Goal: Task Accomplishment & Management: Use online tool/utility

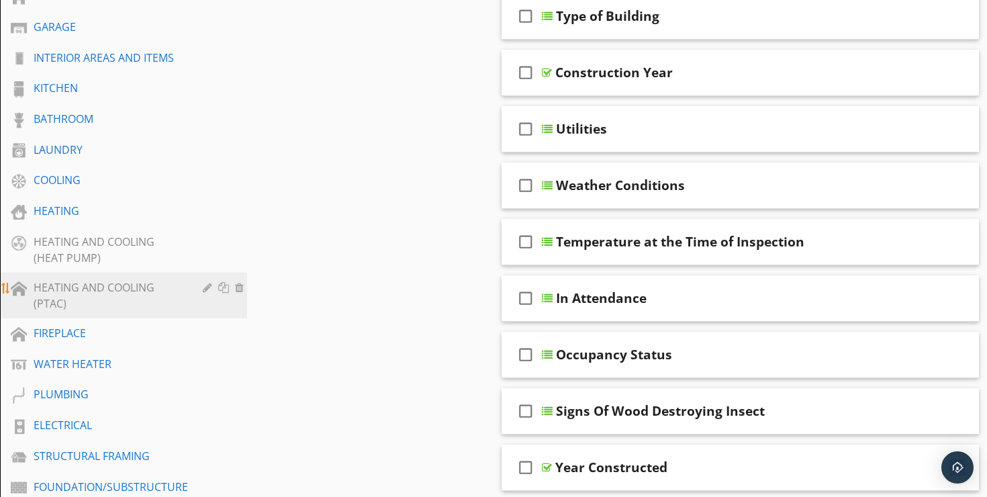
scroll to position [375, 0]
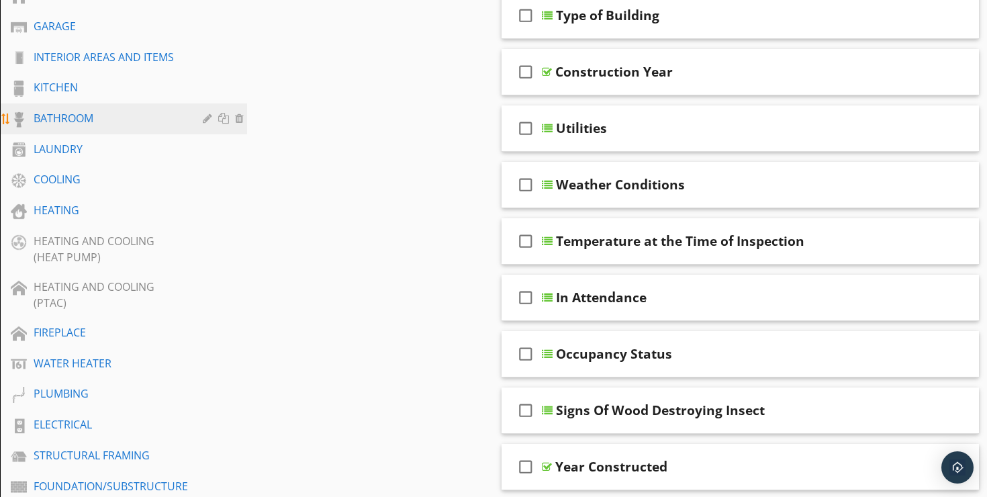
click at [87, 110] on div "BATHROOM" at bounding box center [109, 118] width 150 height 16
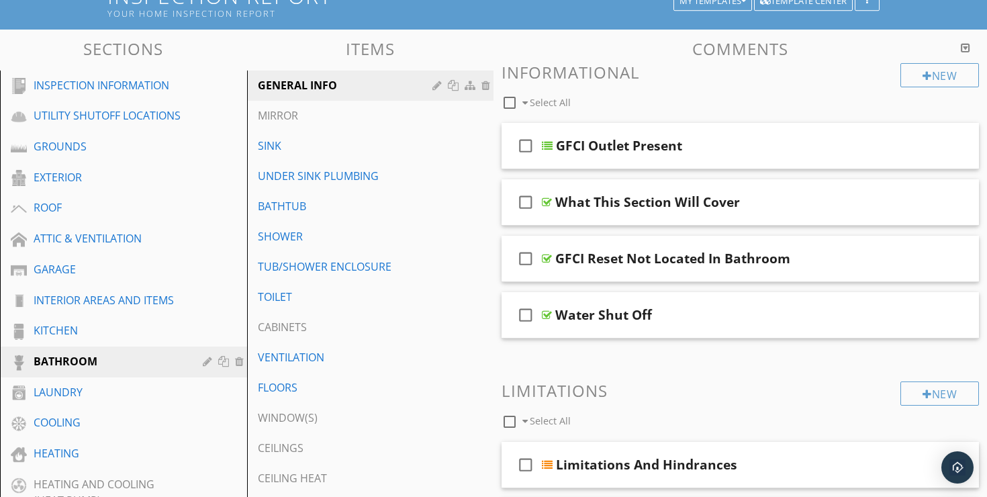
scroll to position [133, 0]
click at [345, 137] on div "SINK" at bounding box center [347, 145] width 179 height 16
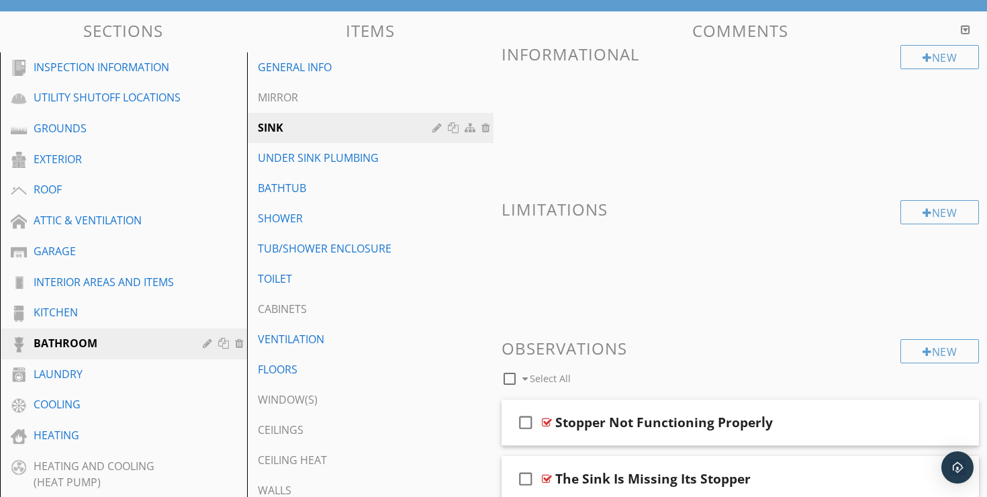
scroll to position [146, 0]
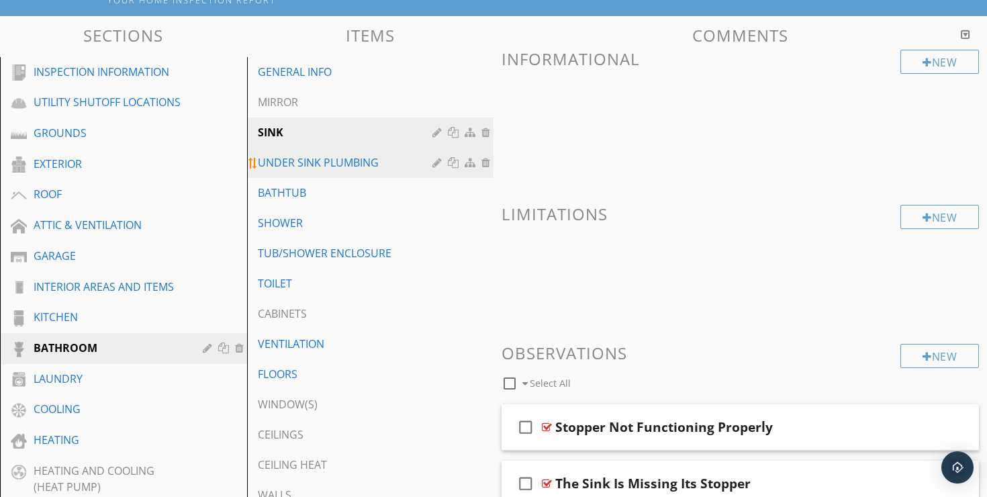
click at [368, 158] on link "UNDER SINK PLUMBING" at bounding box center [372, 163] width 243 height 30
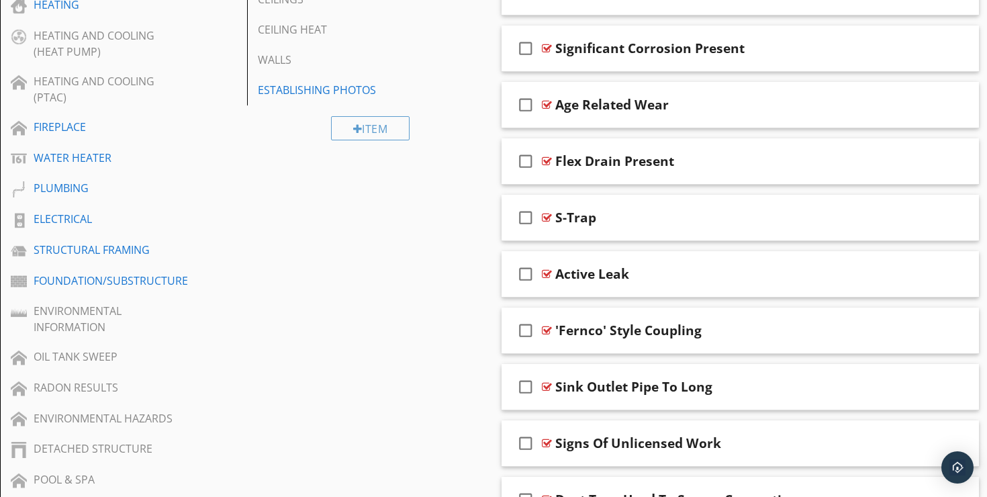
scroll to position [580, 0]
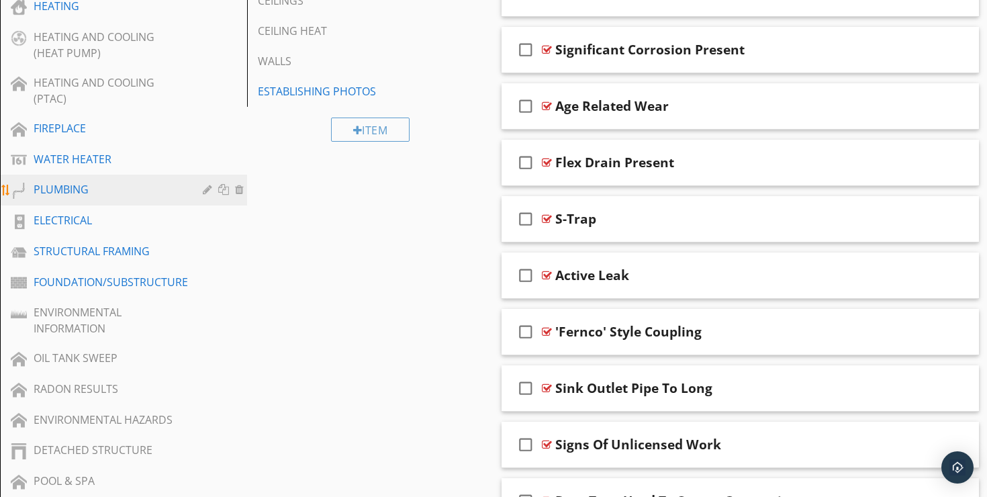
click at [83, 181] on div "PLUMBING" at bounding box center [109, 189] width 150 height 16
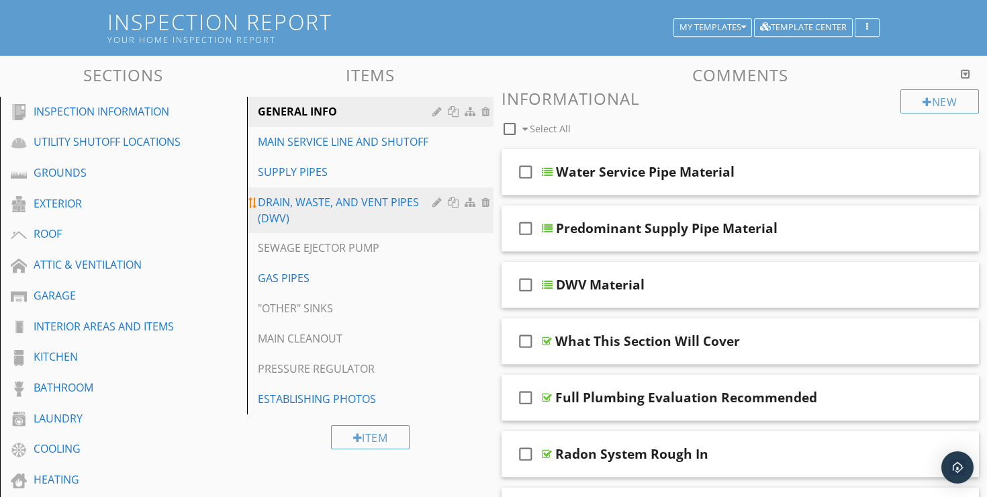
scroll to position [107, 0]
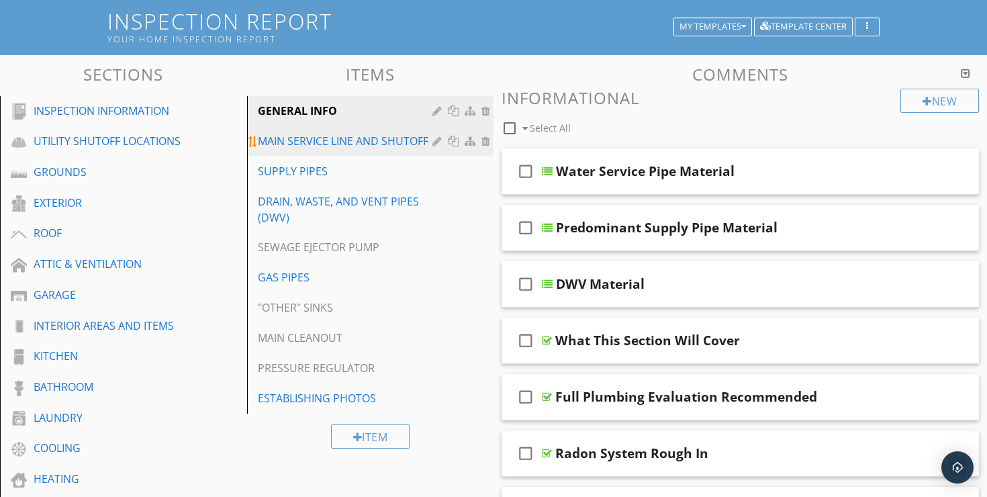
click at [343, 137] on link "MAIN SERVICE LINE AND SHUTOFF" at bounding box center [372, 141] width 243 height 30
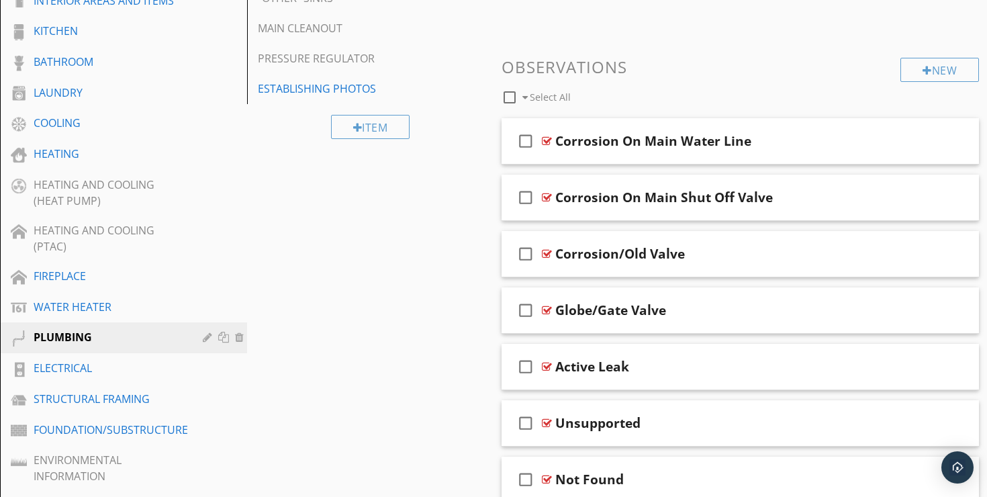
scroll to position [432, 0]
click at [950, 189] on div at bounding box center [951, 195] width 11 height 13
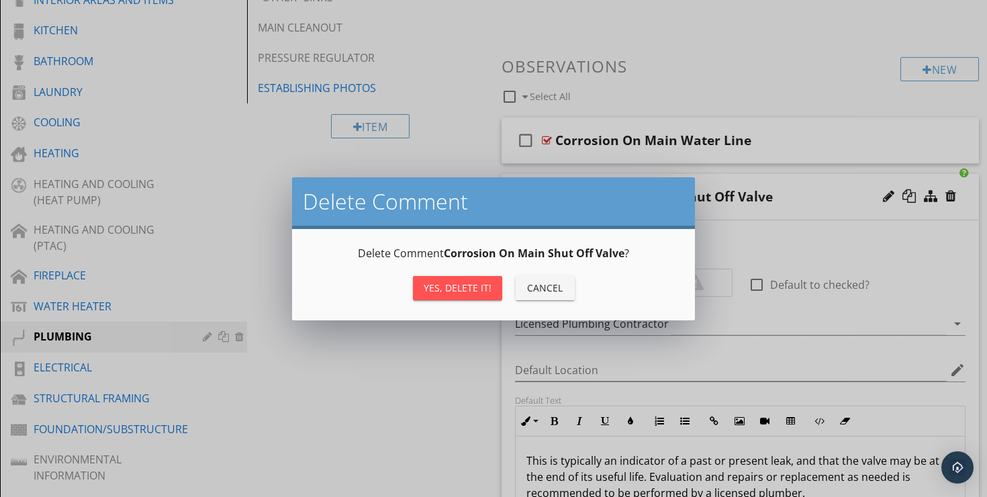
click at [461, 286] on div "Yes, Delete it!" at bounding box center [458, 288] width 68 height 14
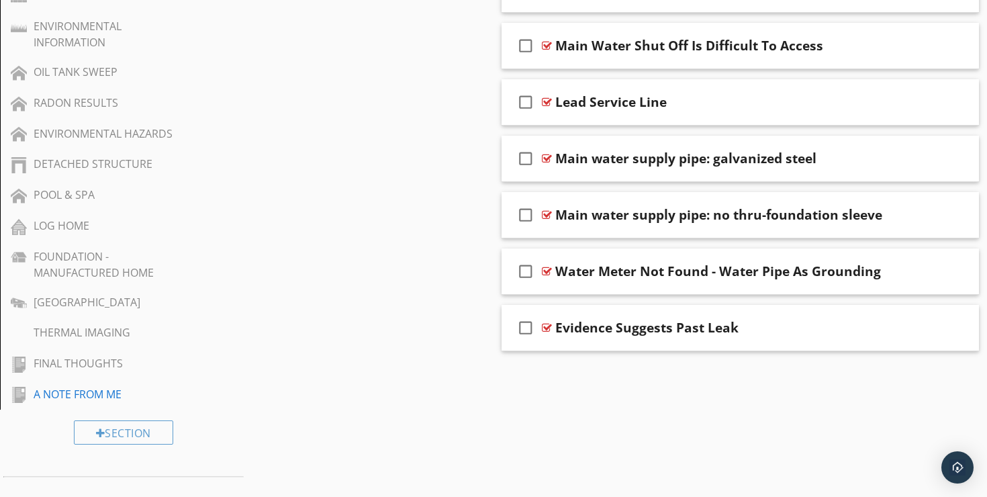
scroll to position [869, 0]
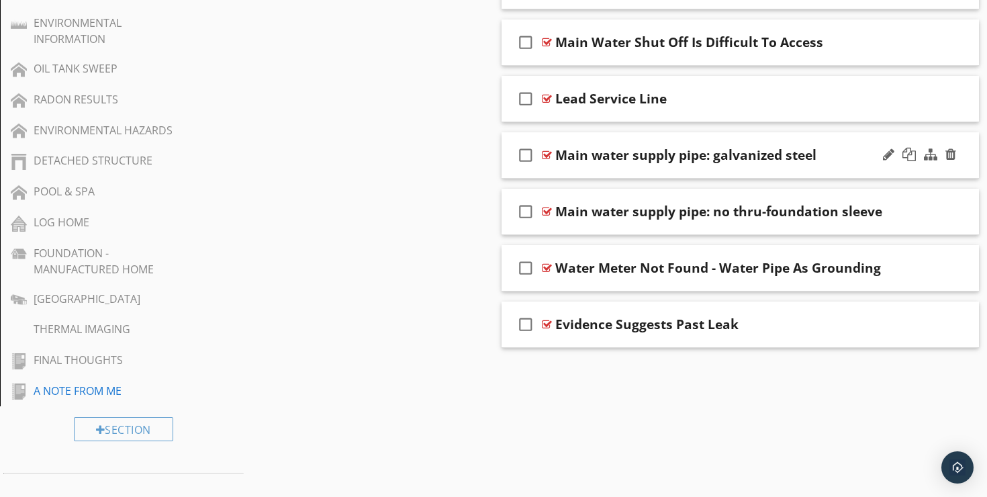
click at [765, 132] on div "check_box_outline_blank Main water supply pipe: galvanized steel" at bounding box center [740, 155] width 477 height 46
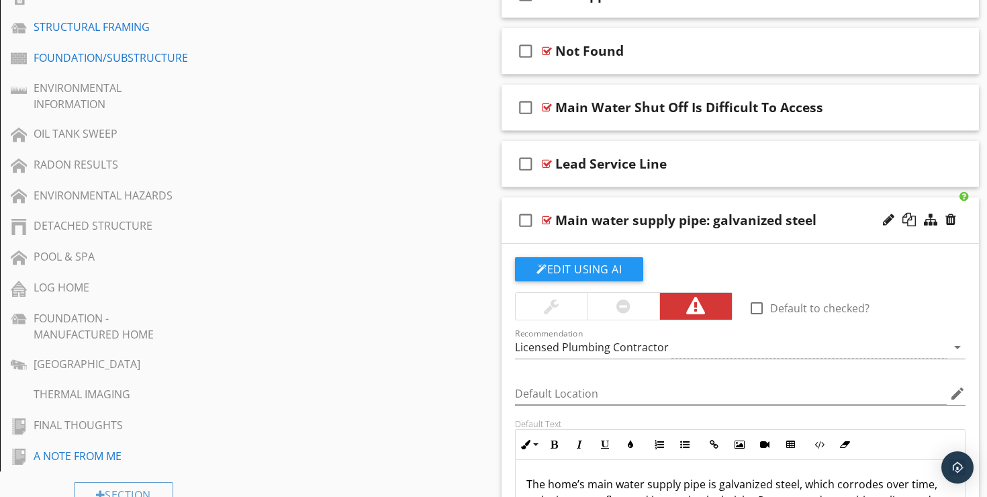
scroll to position [805, 0]
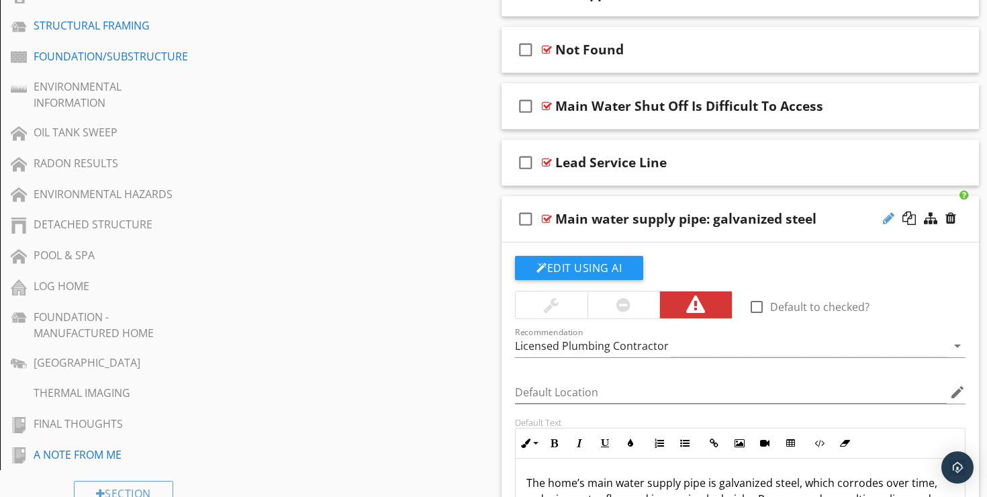
click at [889, 212] on div at bounding box center [888, 218] width 11 height 13
click at [642, 210] on input "Main water supply pipe: galvanized steel" at bounding box center [724, 220] width 338 height 22
click at [689, 210] on input "Main water supply pipe: galvanized steel" at bounding box center [724, 220] width 338 height 22
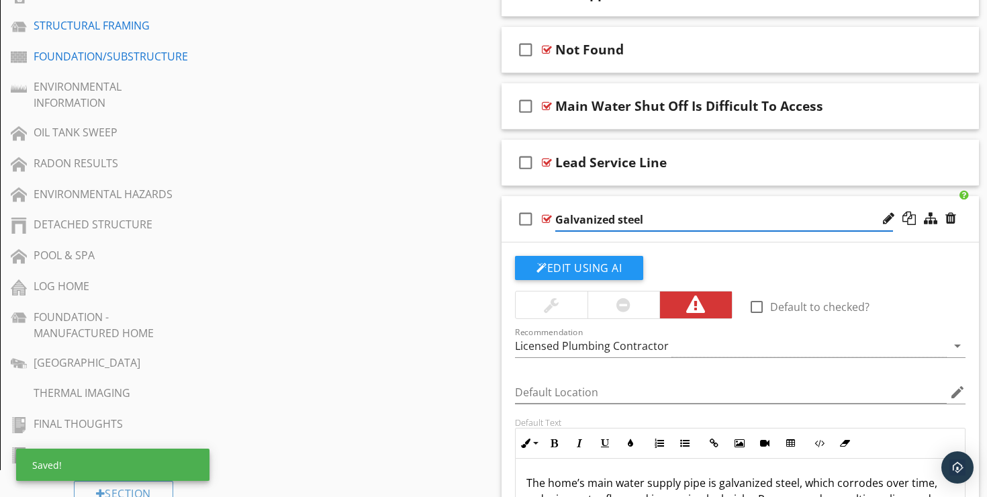
click at [621, 209] on input "Galvanized steel" at bounding box center [724, 220] width 338 height 22
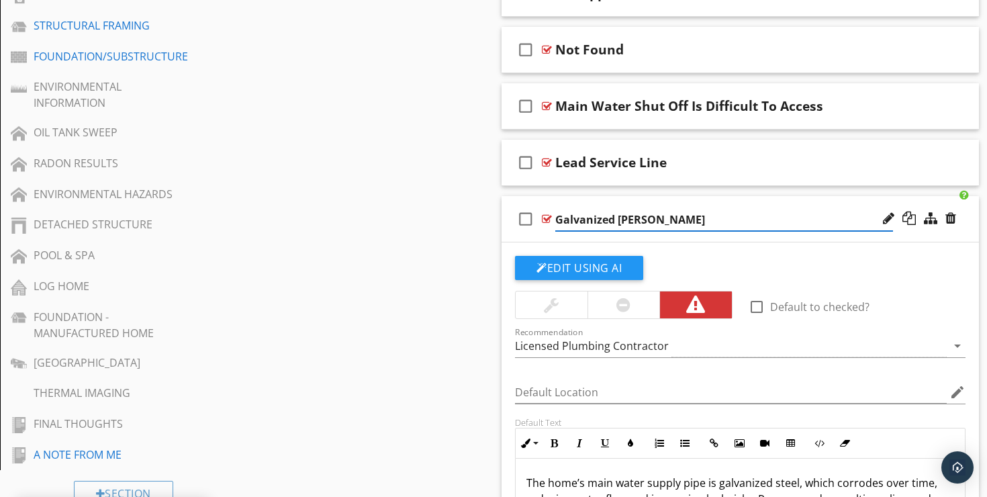
type input "Galvanized Steel"
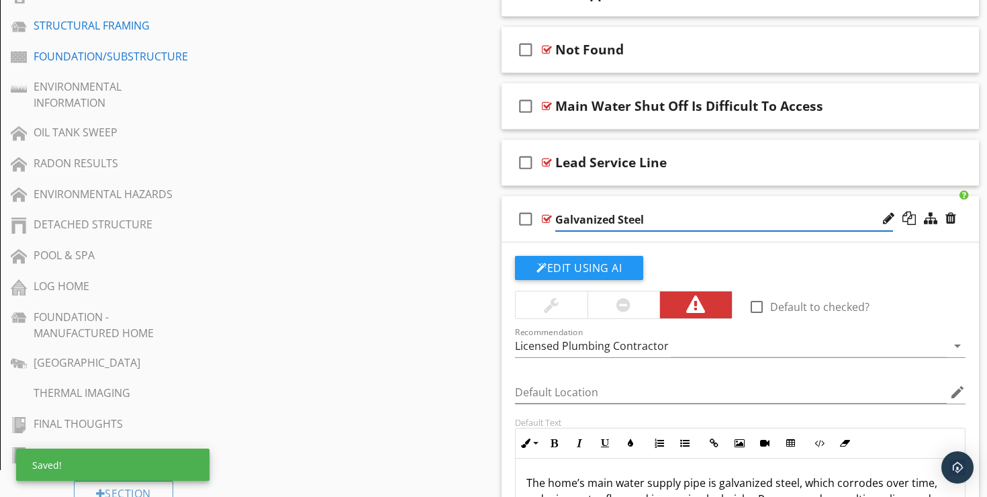
click at [872, 324] on div "Recommendation Licensed Plumbing Contractor arrow_drop_down" at bounding box center [740, 347] width 467 height 46
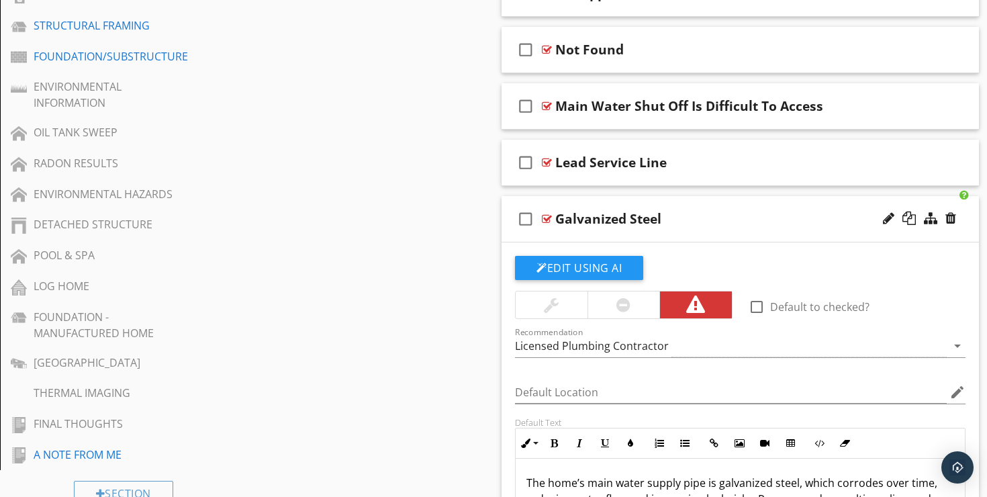
click at [811, 196] on div "check_box_outline_blank Galvanized Steel" at bounding box center [740, 219] width 477 height 46
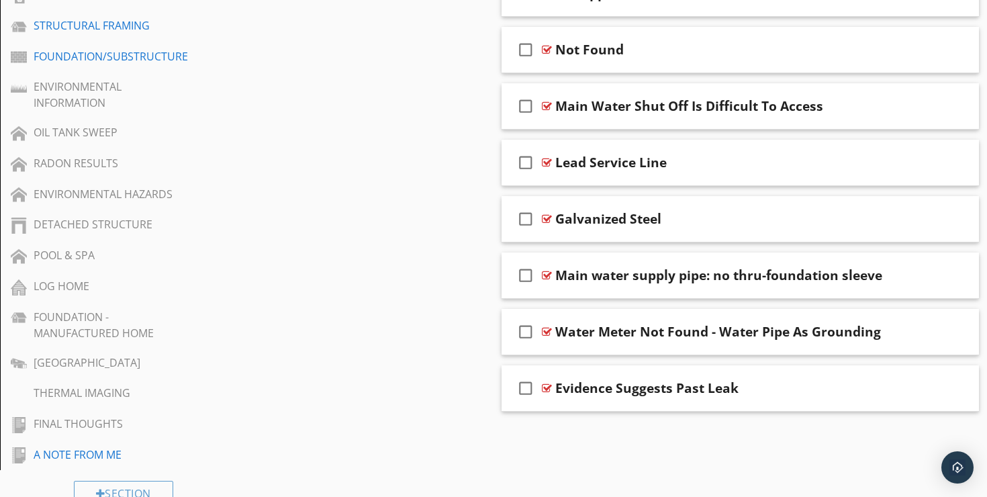
click at [794, 235] on span "check_box_outline_blank Corrosion On Main Water Line check_box_outline_blank Co…" at bounding box center [740, 78] width 477 height 667
click at [793, 253] on div "check_box_outline_blank Main water supply pipe: no thru-foundation sleeve" at bounding box center [740, 276] width 477 height 46
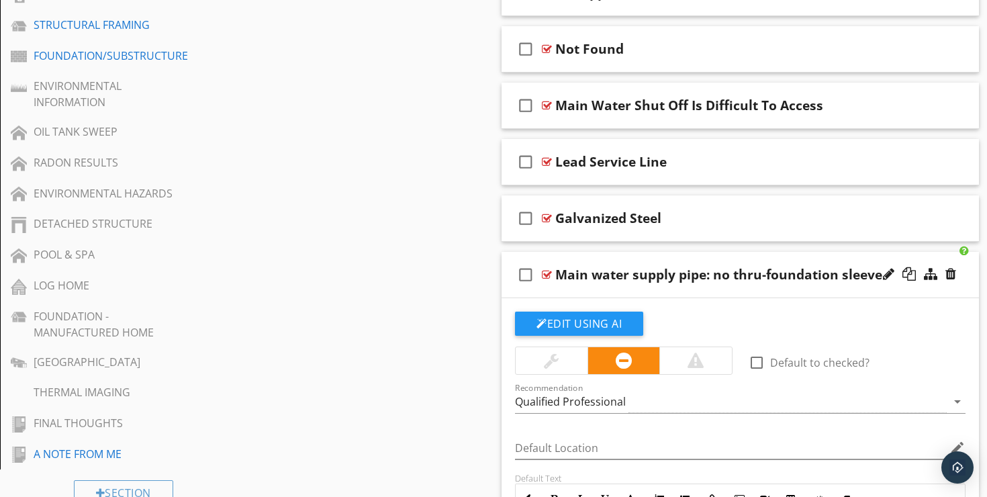
scroll to position [807, 0]
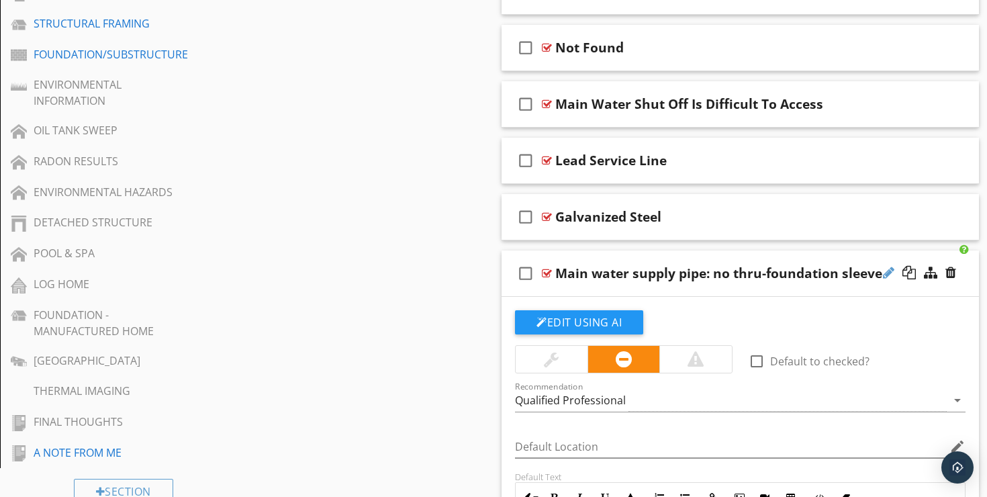
click at [887, 266] on div at bounding box center [888, 272] width 11 height 13
click at [692, 263] on input "Main water supply pipe: no thru-foundation sleeve" at bounding box center [724, 274] width 338 height 22
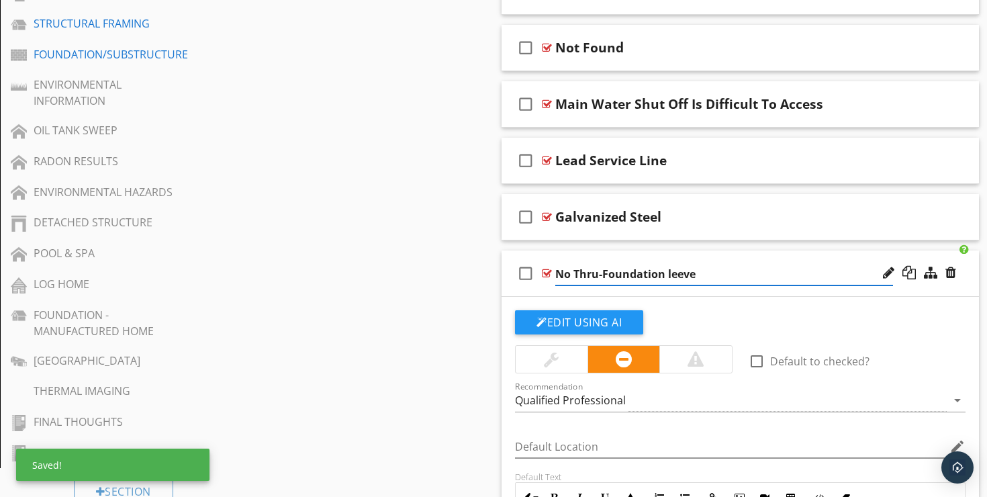
type input "No Thru-Foundation Sleeve"
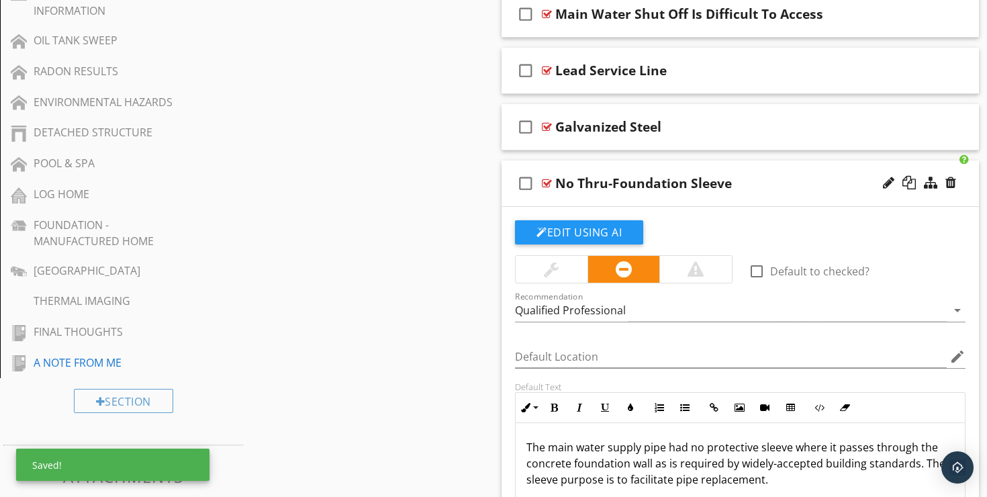
scroll to position [923, 0]
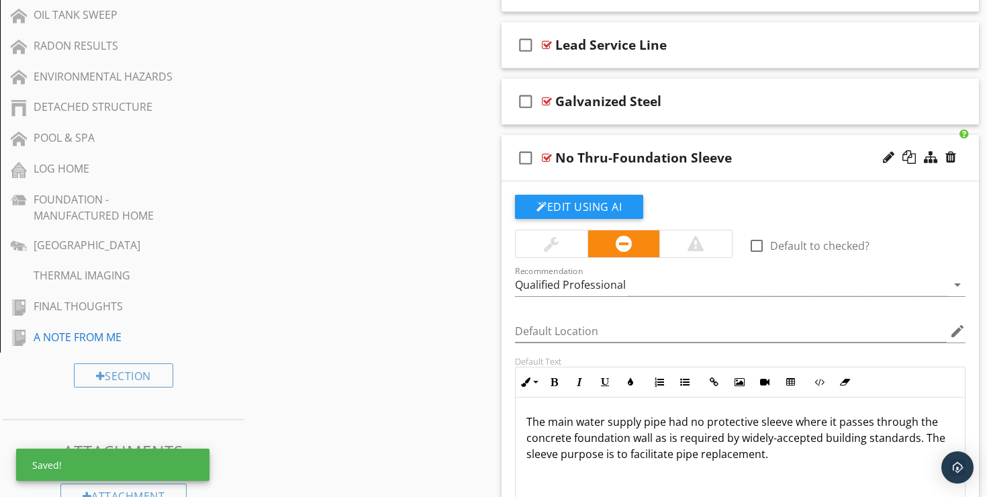
click at [817, 150] on div "No Thru-Foundation Sleeve" at bounding box center [724, 158] width 338 height 16
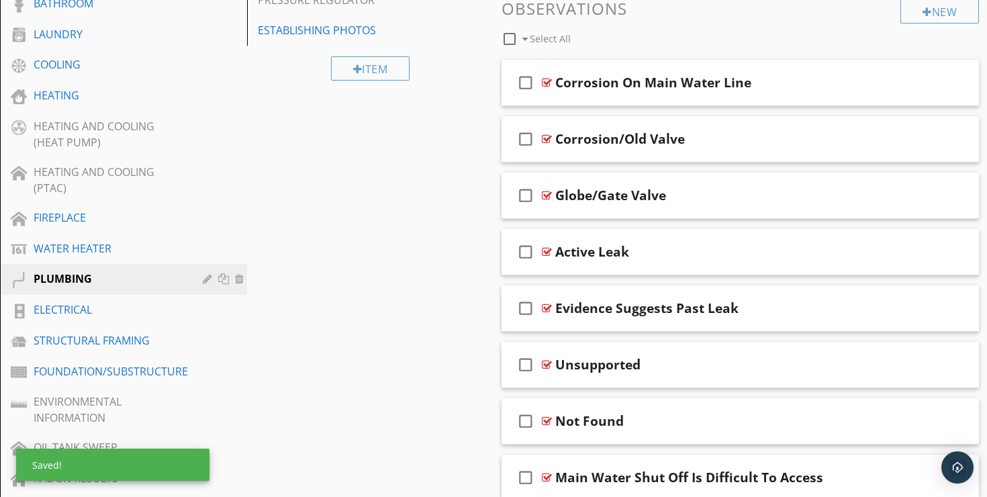
scroll to position [484, 0]
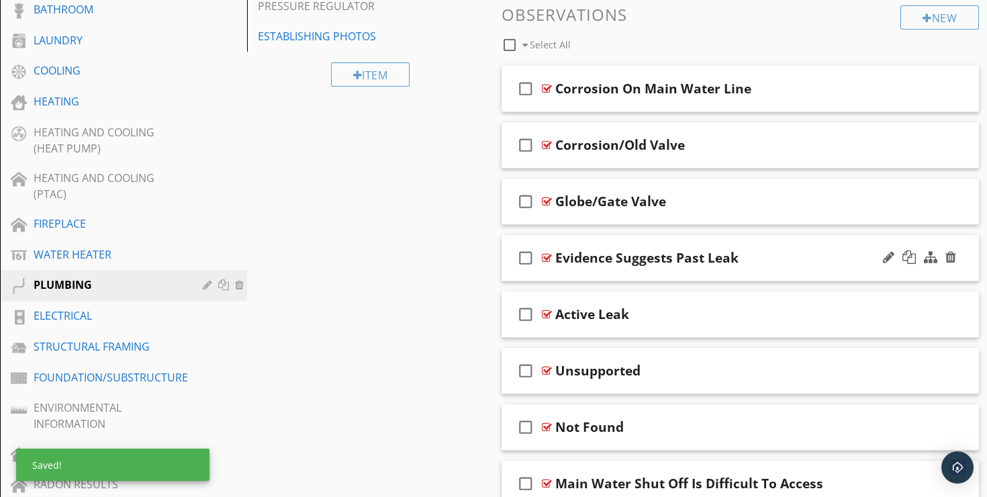
click at [767, 235] on div "check_box_outline_blank Evidence Suggests Past Leak" at bounding box center [740, 258] width 477 height 46
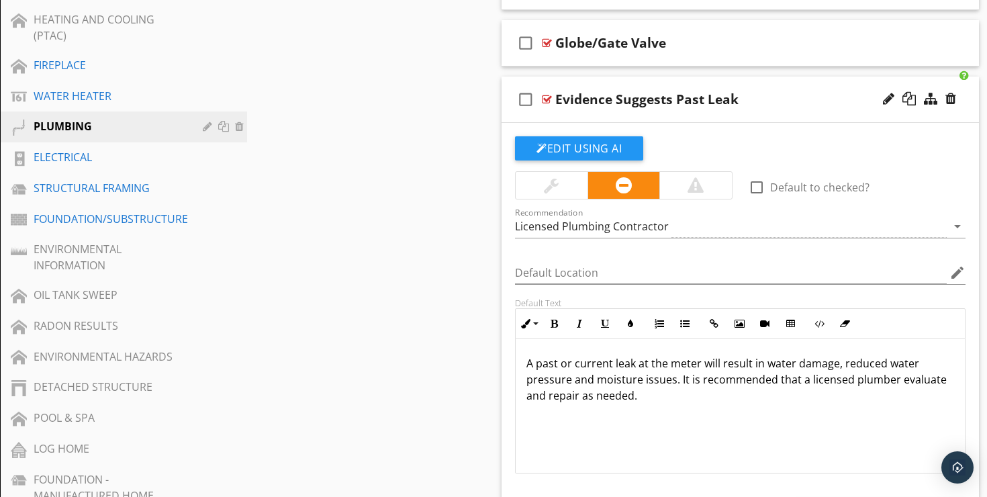
scroll to position [649, 0]
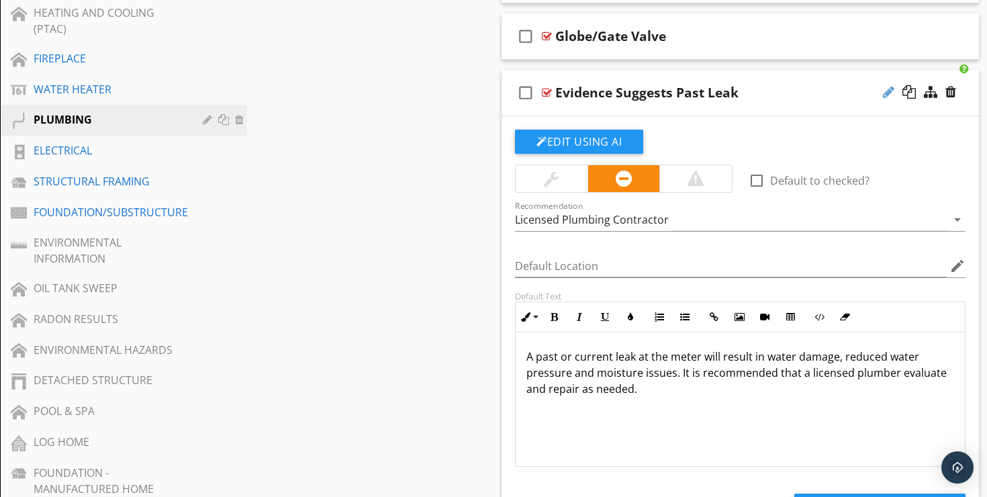
click at [889, 85] on div at bounding box center [888, 91] width 11 height 13
click at [654, 83] on input "Evidence Suggests Past Leak" at bounding box center [724, 94] width 338 height 22
click at [631, 85] on input "Evidence Suggests Past Leak" at bounding box center [724, 94] width 338 height 22
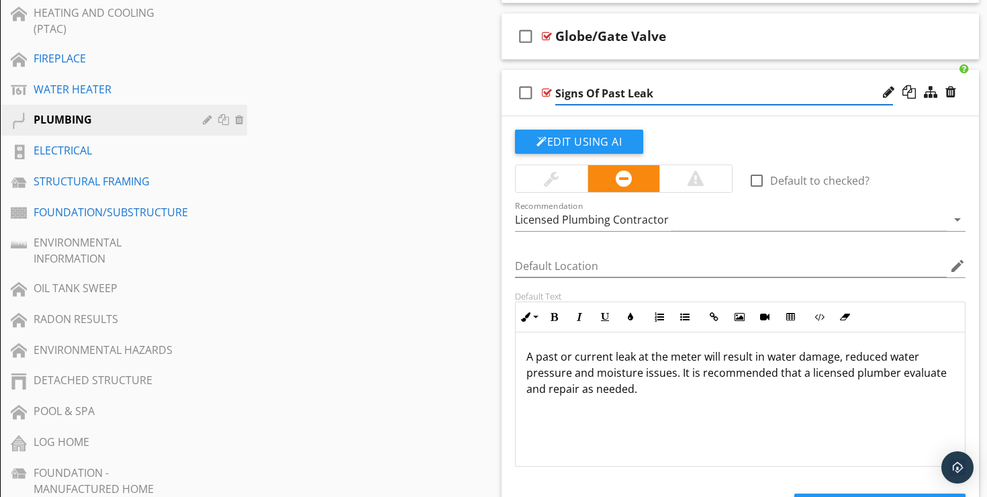
click at [666, 83] on input "Signs Of Past Leak" at bounding box center [724, 94] width 338 height 22
type input "Signs Of Past Leaks"
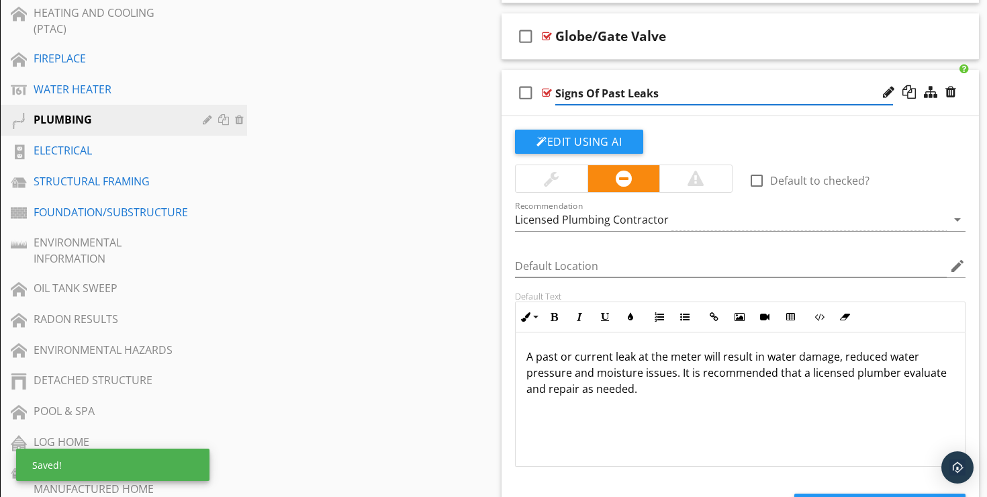
click at [787, 357] on p "A past or current leak at the meter will result in water damage, reduced water …" at bounding box center [740, 373] width 428 height 48
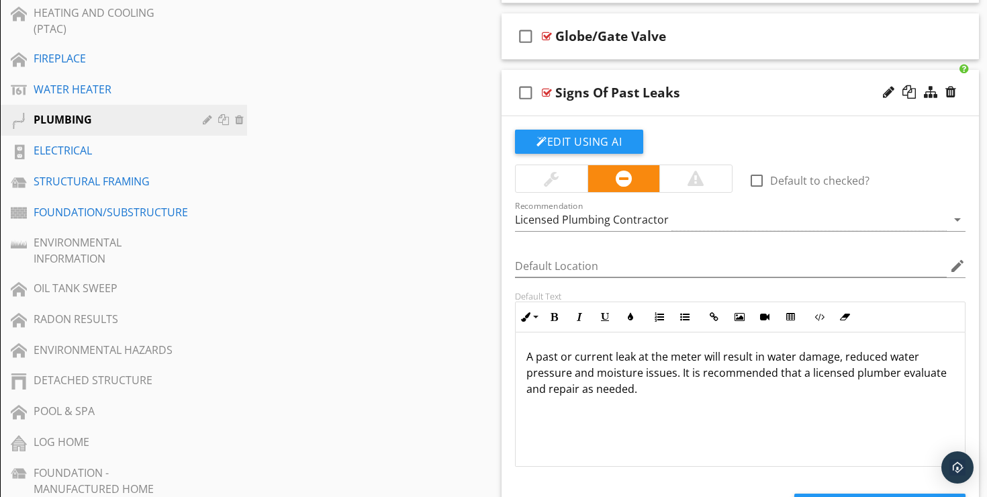
click at [845, 70] on div "check_box_outline_blank Signs Of Past Leaks" at bounding box center [740, 93] width 477 height 46
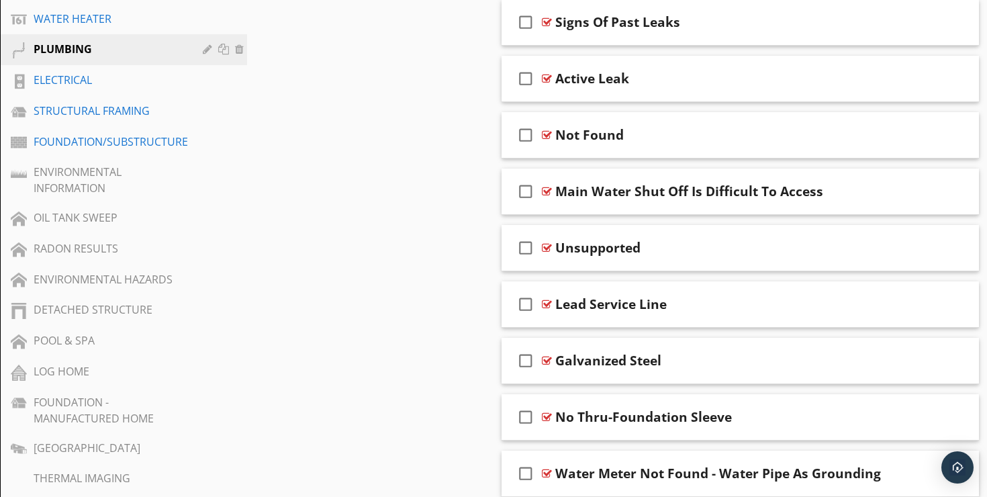
scroll to position [725, 0]
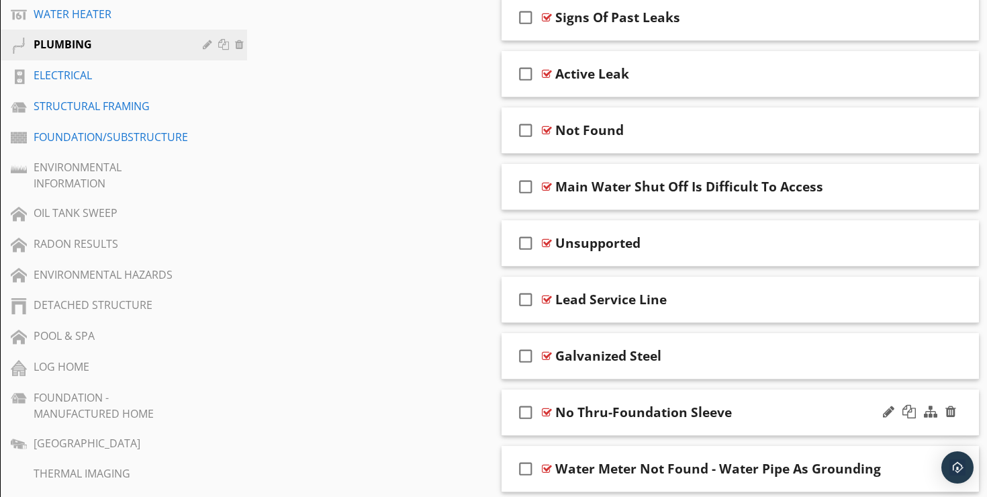
click at [753, 404] on div "No Thru-Foundation Sleeve" at bounding box center [724, 412] width 338 height 16
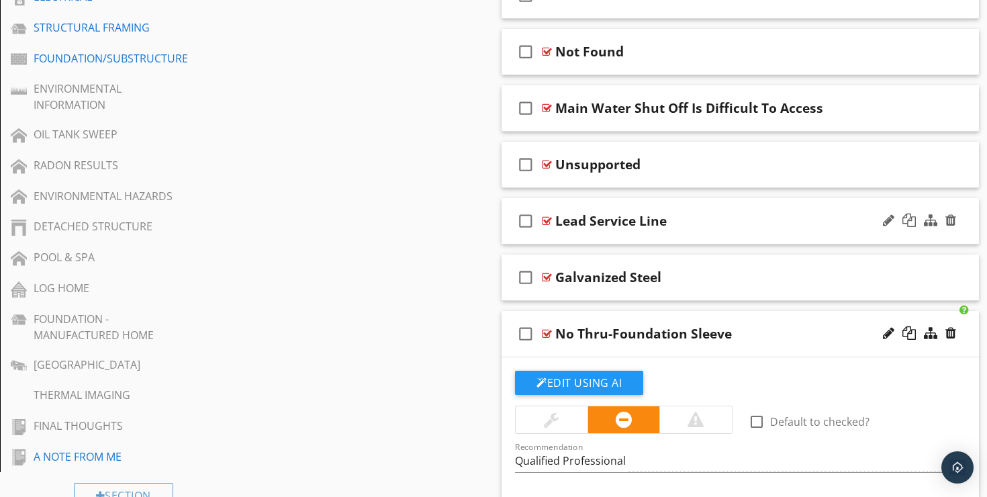
scroll to position [805, 0]
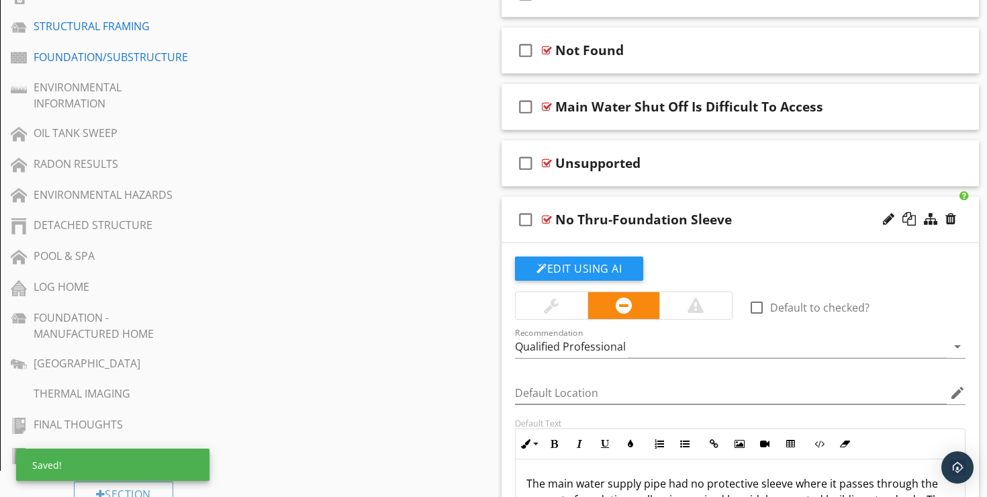
click at [790, 197] on div "check_box_outline_blank No Thru-Foundation Sleeve" at bounding box center [740, 220] width 477 height 46
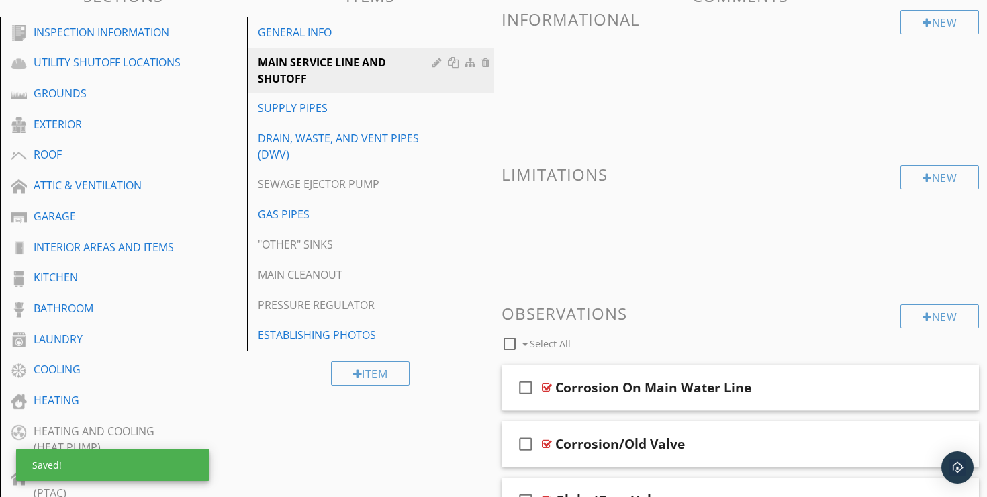
scroll to position [89, 0]
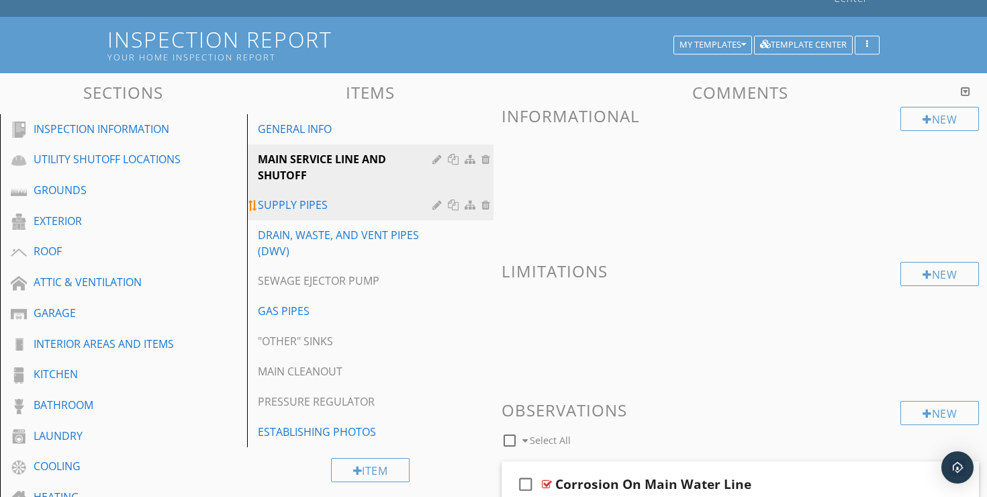
click at [318, 197] on div "SUPPLY PIPES" at bounding box center [347, 205] width 179 height 16
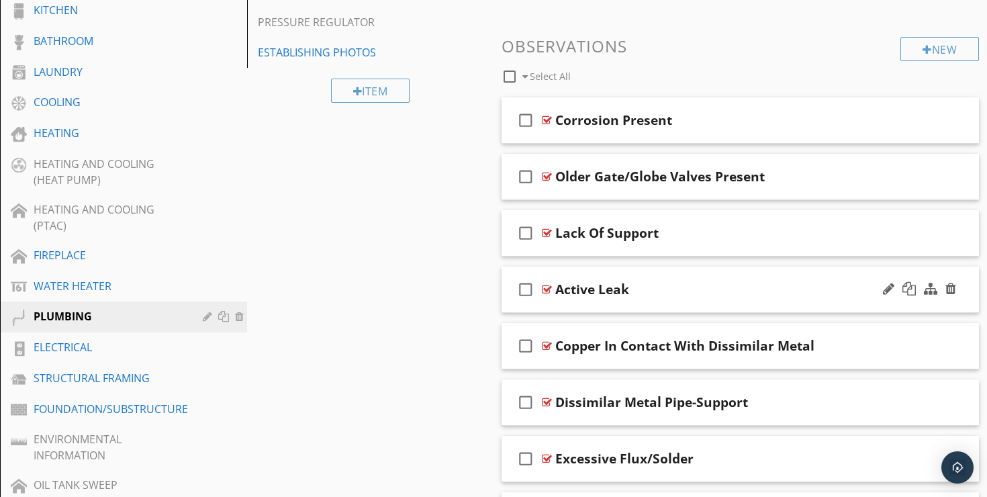
scroll to position [452, 0]
click at [809, 154] on div "check_box_outline_blank Older Gate/Globe Valves Present" at bounding box center [740, 177] width 477 height 46
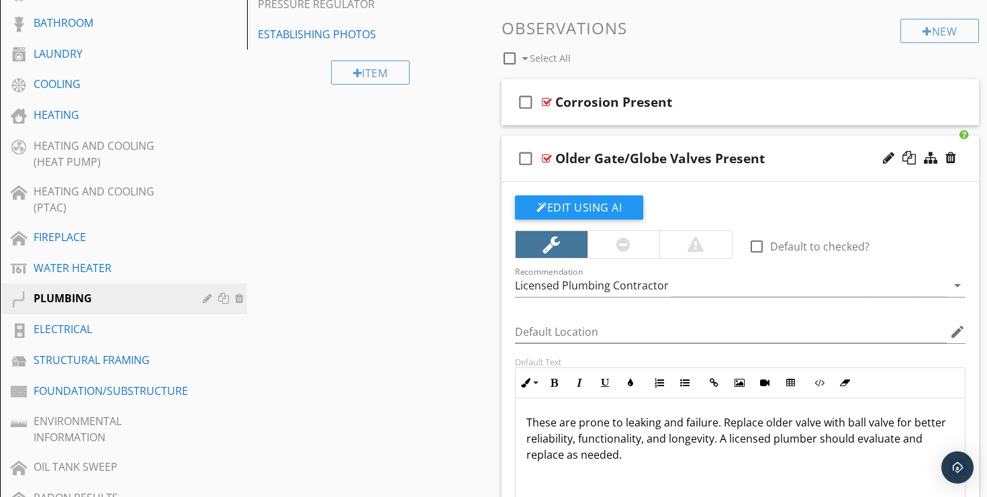
scroll to position [475, 0]
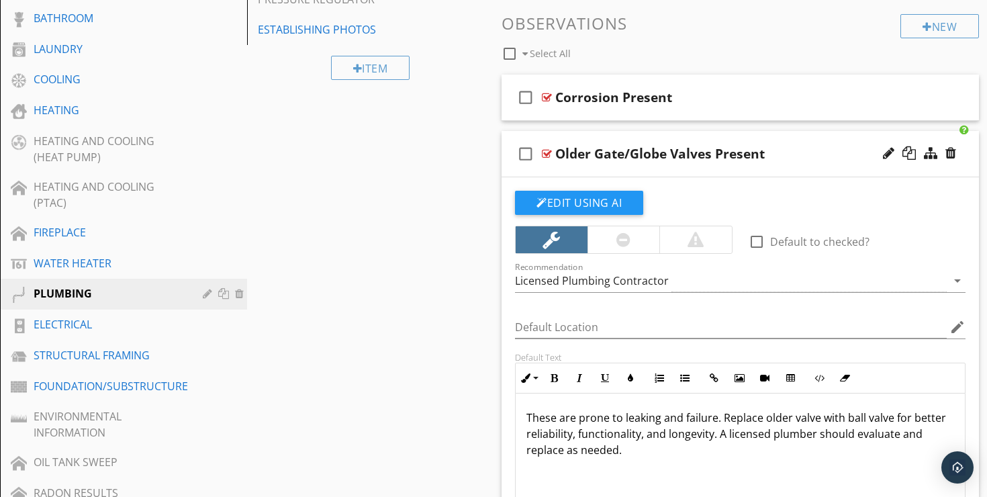
click at [819, 131] on div "check_box_outline_blank Older Gate/Globe Valves Present" at bounding box center [740, 154] width 477 height 46
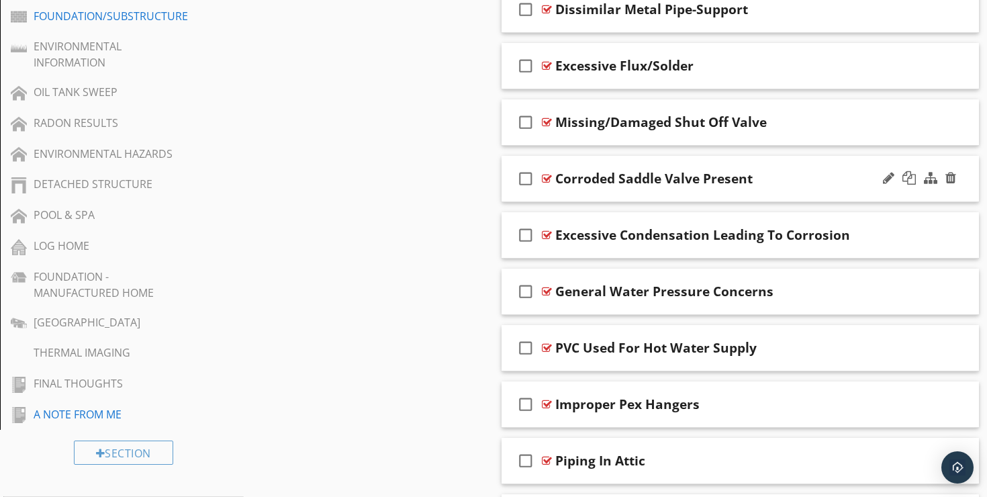
scroll to position [846, 0]
click at [621, 212] on div "check_box_outline_blank Excessive Condensation Leading To Corrosion" at bounding box center [740, 235] width 477 height 46
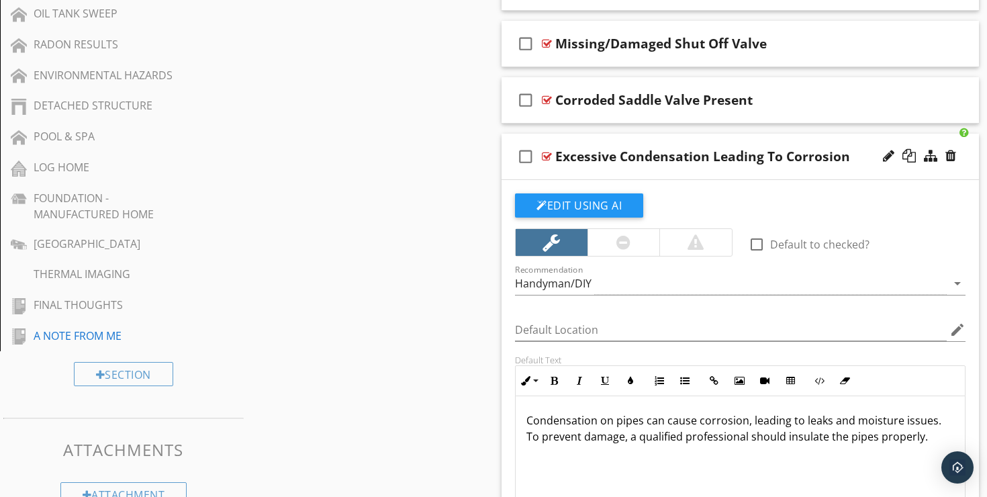
scroll to position [906, 0]
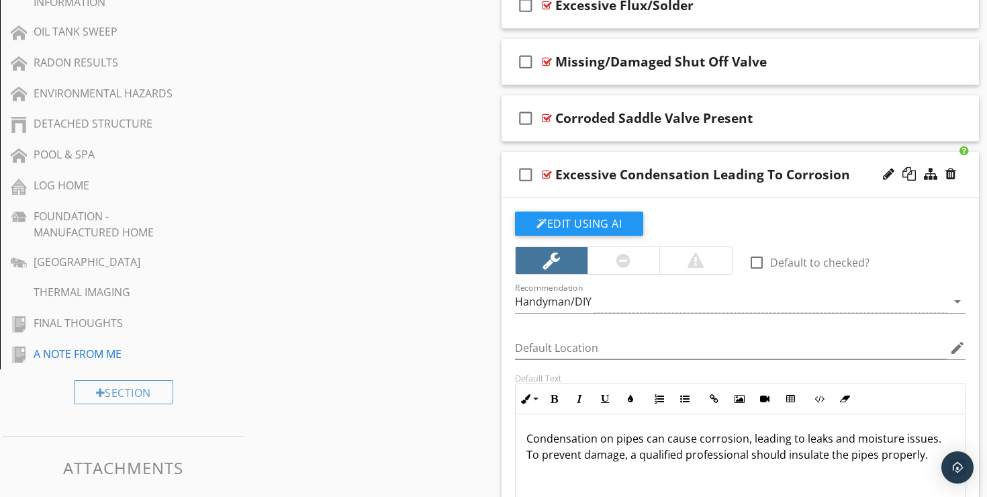
click at [614, 152] on div "check_box_outline_blank Excessive Condensation Leading To Corrosion" at bounding box center [740, 175] width 477 height 46
